Goal: Task Accomplishment & Management: Manage account settings

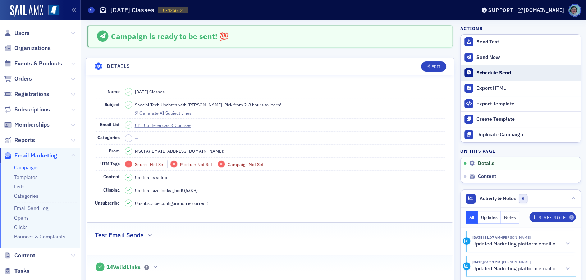
click at [500, 73] on div "Schedule Send" at bounding box center [526, 73] width 101 height 6
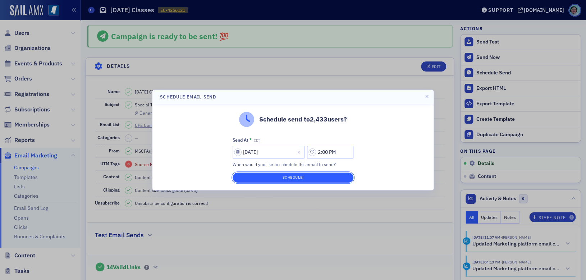
click at [329, 176] on button "Schedule!" at bounding box center [292, 177] width 121 height 10
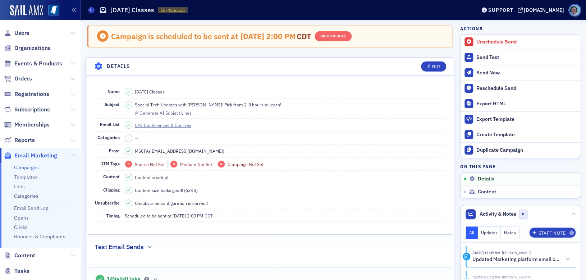
click at [88, 6] on div "Campaigns [DATE] Classes EC-4256121 4256121" at bounding box center [276, 10] width 377 height 14
click at [93, 11] on icon at bounding box center [91, 9] width 3 height 3
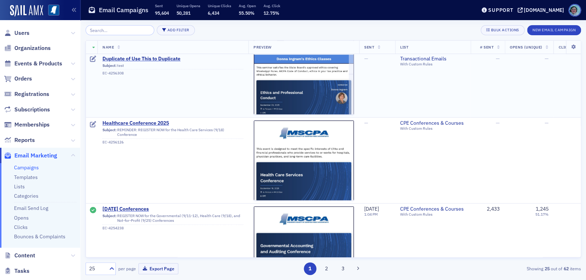
scroll to position [287, 0]
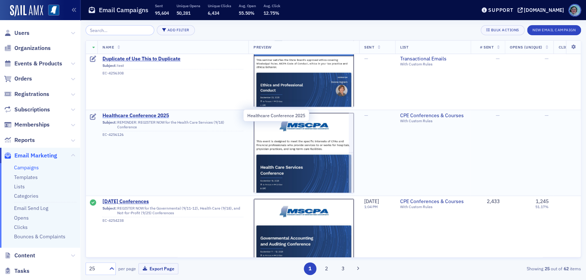
click at [162, 115] on span "Healthcare Conference 2025" at bounding box center [172, 115] width 141 height 6
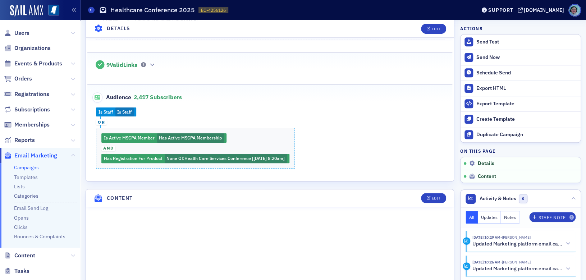
scroll to position [323, 0]
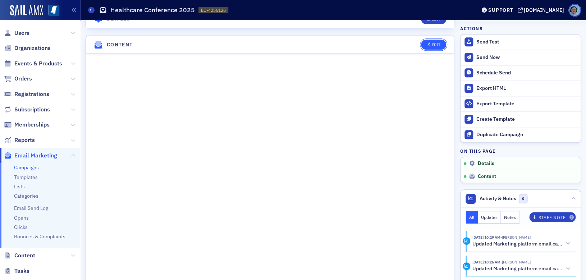
click at [426, 43] on icon "button" at bounding box center [428, 45] width 4 height 4
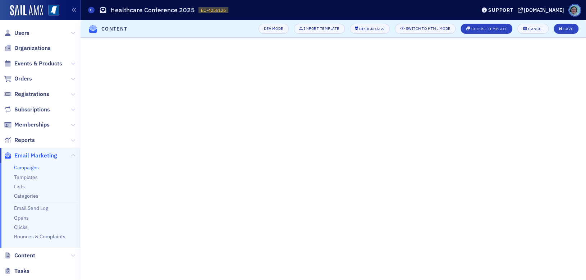
scroll to position [83, 0]
click at [563, 28] on div "Save" at bounding box center [568, 29] width 10 height 4
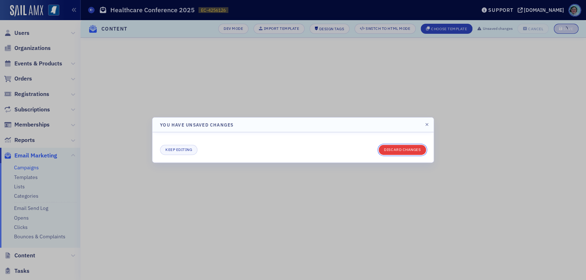
click at [400, 145] on button "Discard changes" at bounding box center [401, 150] width 47 height 10
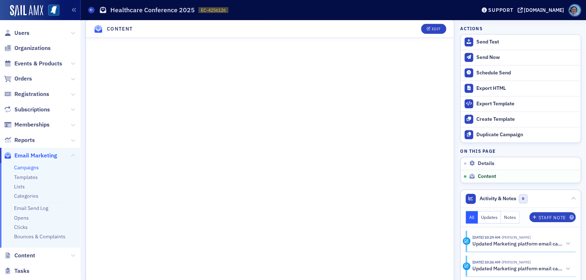
scroll to position [359, 0]
click at [496, 45] on button "Send Test" at bounding box center [520, 41] width 120 height 15
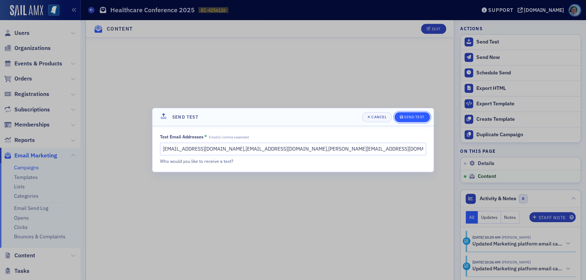
click at [415, 118] on div "Send Test" at bounding box center [414, 117] width 20 height 4
